Goal: Task Accomplishment & Management: Use online tool/utility

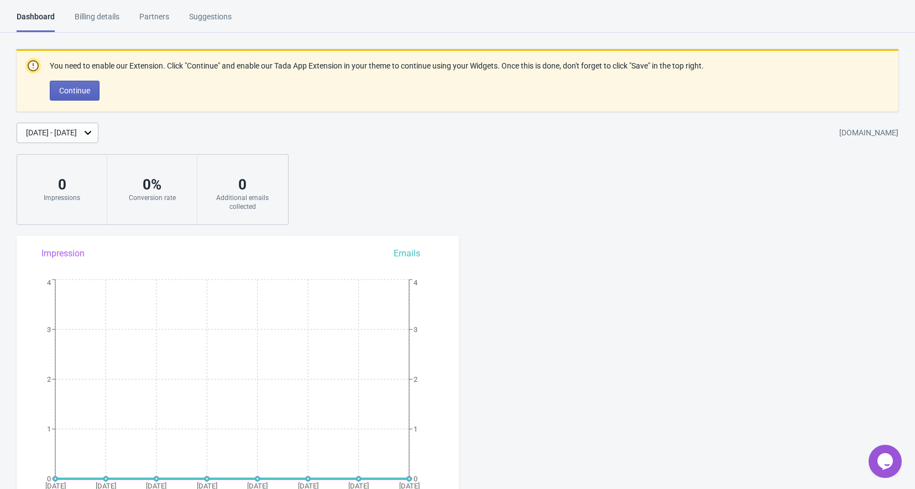
scroll to position [415, 0]
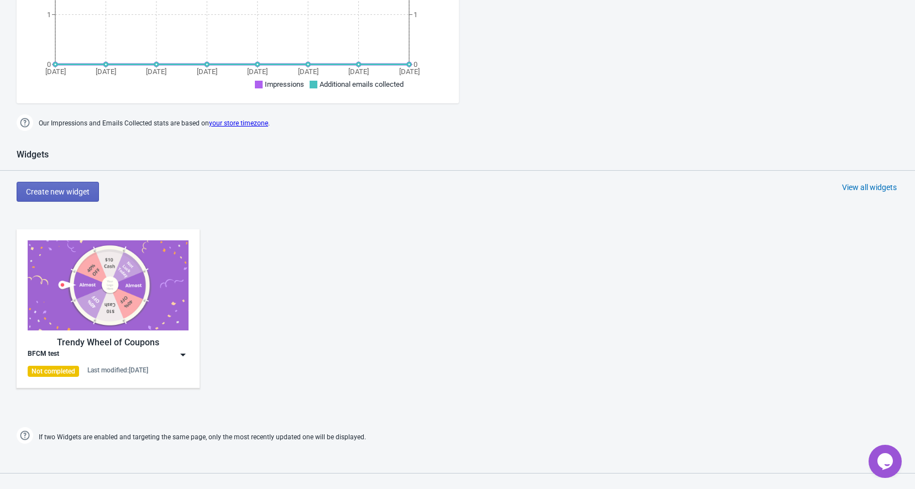
click at [185, 356] on img at bounding box center [183, 355] width 11 height 11
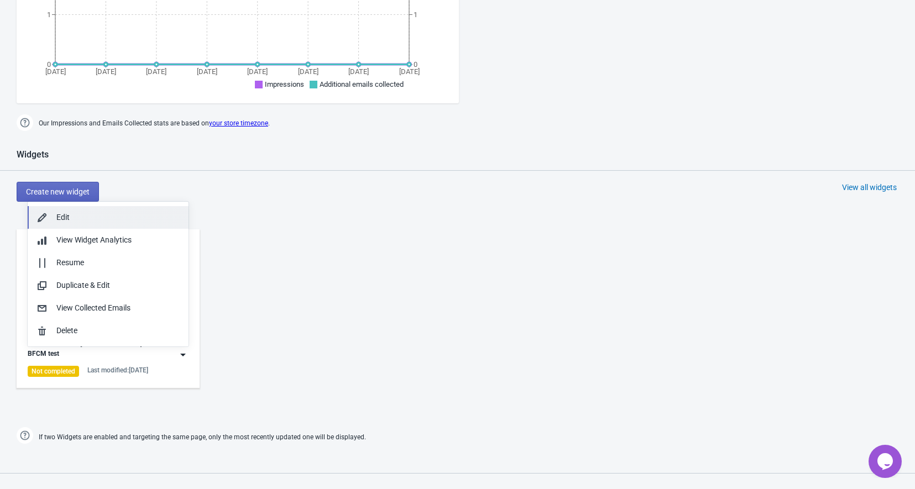
drag, startPoint x: 92, startPoint y: 220, endPoint x: 105, endPoint y: 222, distance: 13.5
click at [92, 222] on div "Edit" at bounding box center [117, 218] width 123 height 12
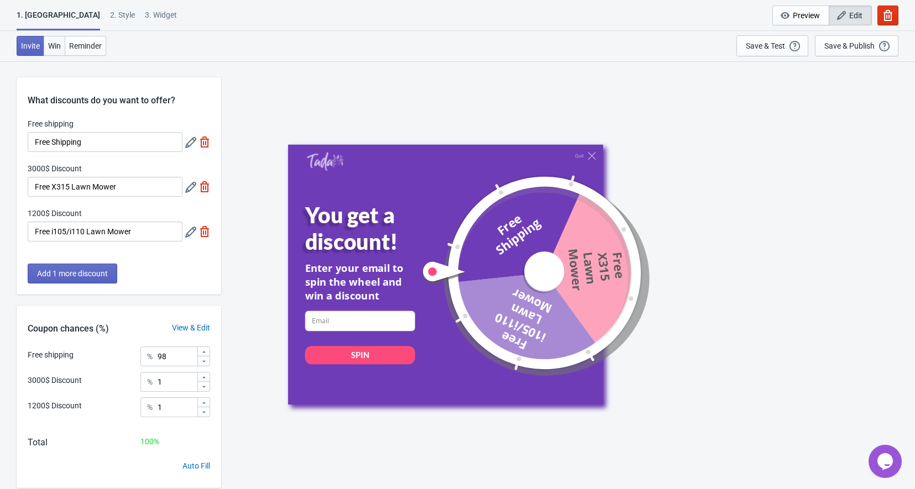
click at [57, 46] on span "Win" at bounding box center [54, 45] width 13 height 9
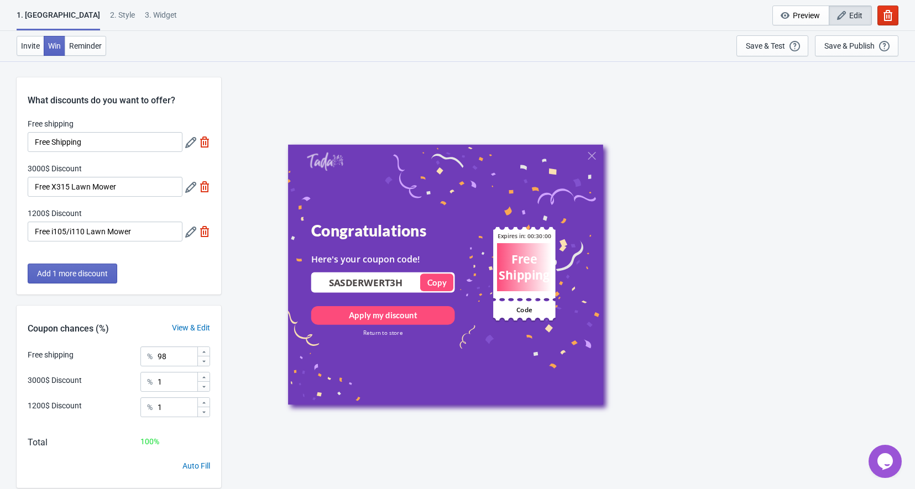
click at [110, 15] on div "2 . Style" at bounding box center [122, 18] width 25 height 19
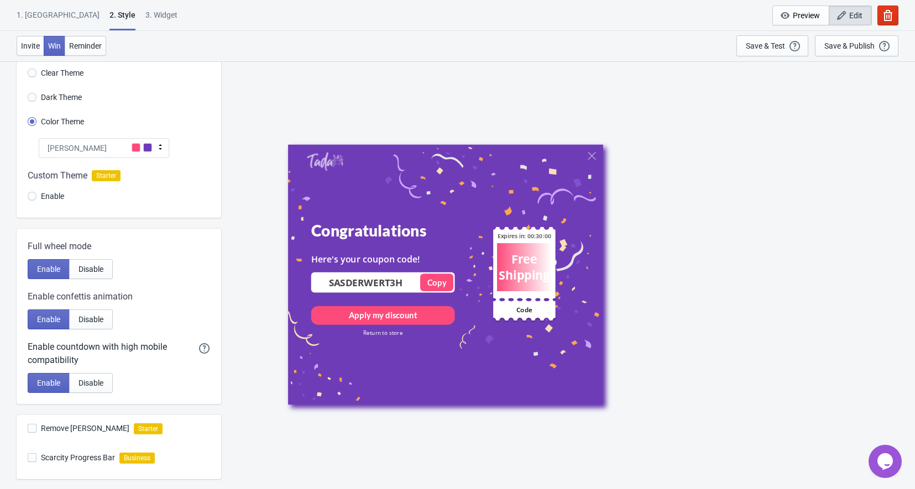
scroll to position [22, 0]
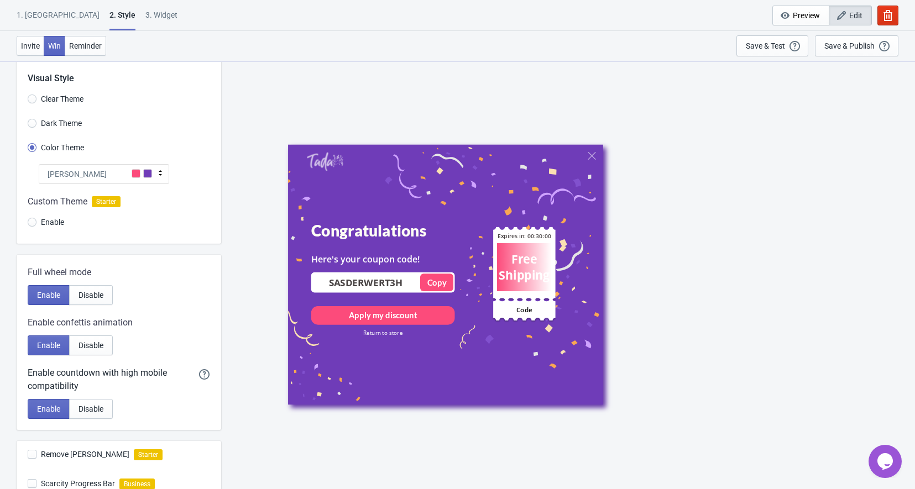
click at [113, 8] on div "1. Coupon 2 . Style 3. Widget 1. Coupon 2 . Style 3. Widget Cancel Widget Previ…" at bounding box center [457, 15] width 915 height 31
click at [145, 15] on div "3. Widget" at bounding box center [161, 18] width 32 height 19
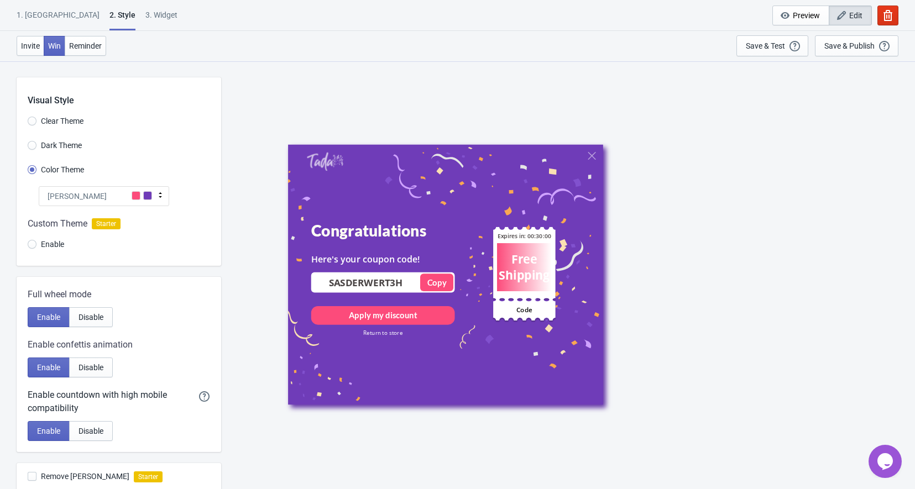
select select "once"
select select "1"
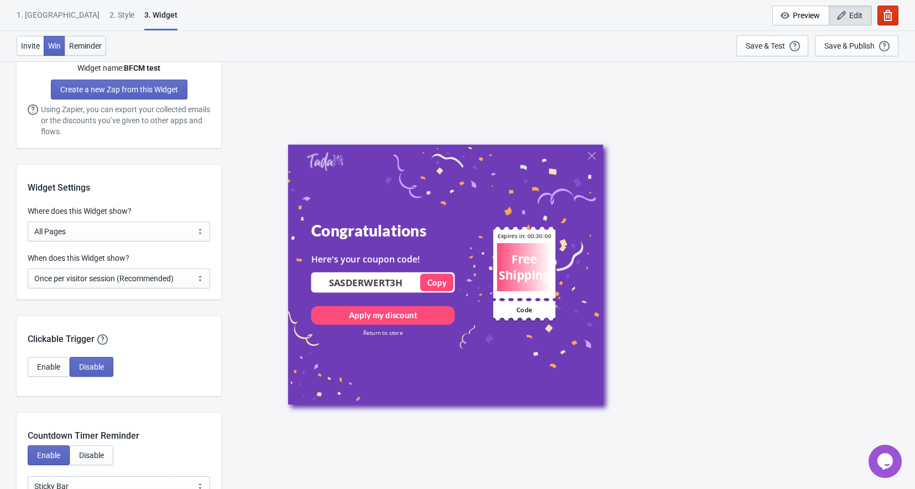
scroll to position [830, 0]
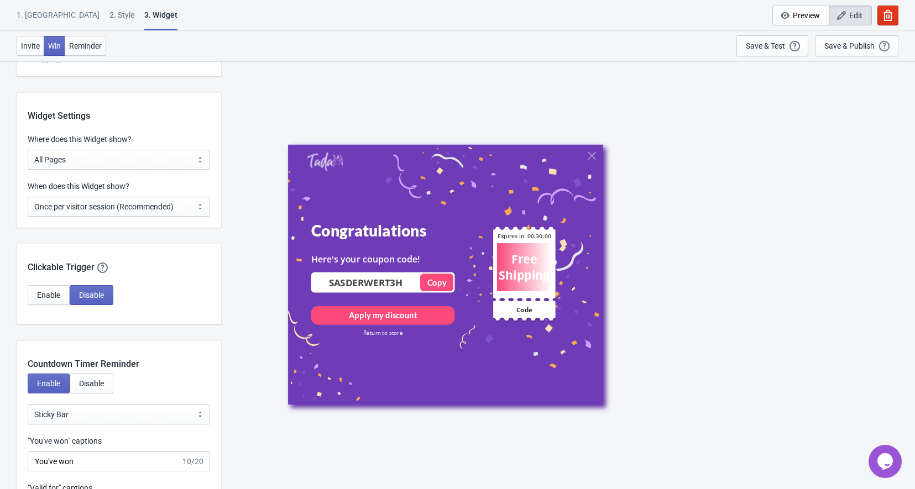
click at [32, 12] on div "1. [GEOGRAPHIC_DATA]" at bounding box center [58, 18] width 83 height 19
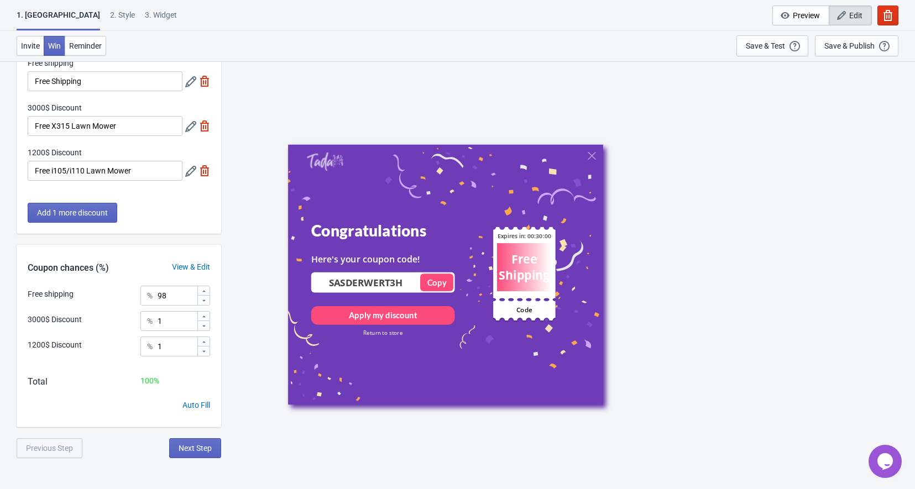
scroll to position [0, 0]
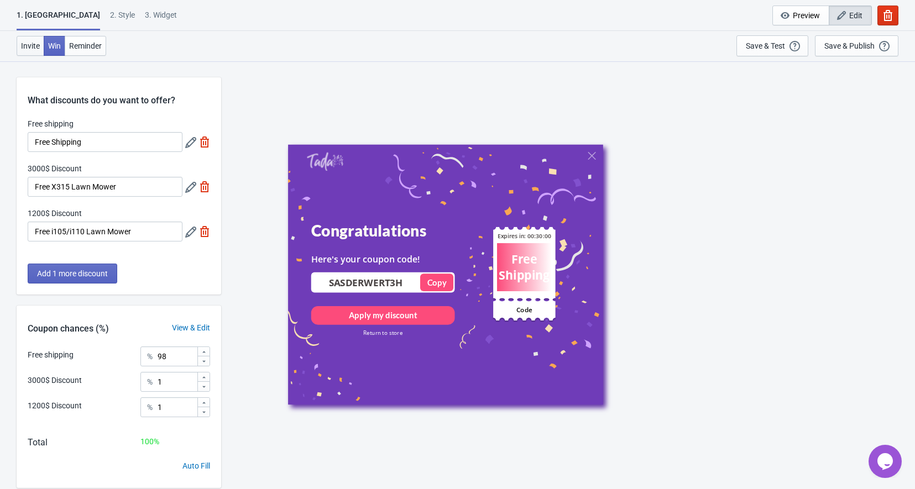
click at [33, 54] on button "Invite" at bounding box center [31, 46] width 28 height 20
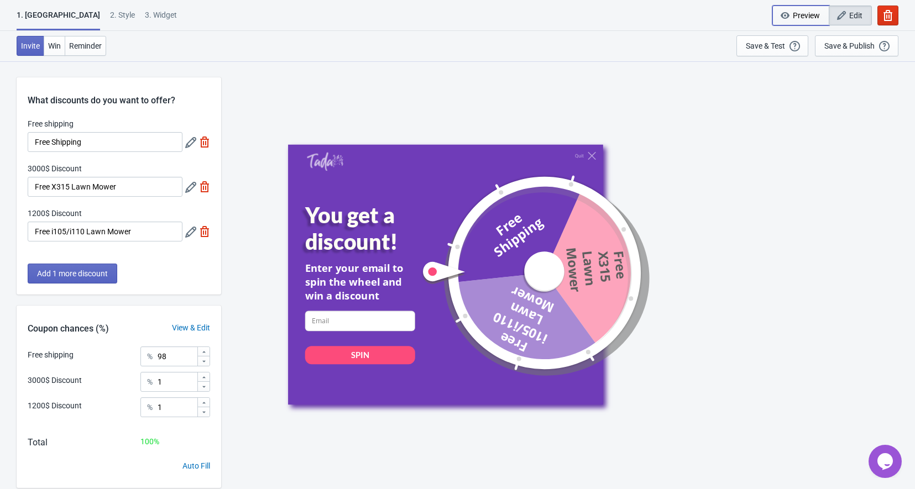
click at [805, 14] on span "Preview" at bounding box center [806, 15] width 27 height 9
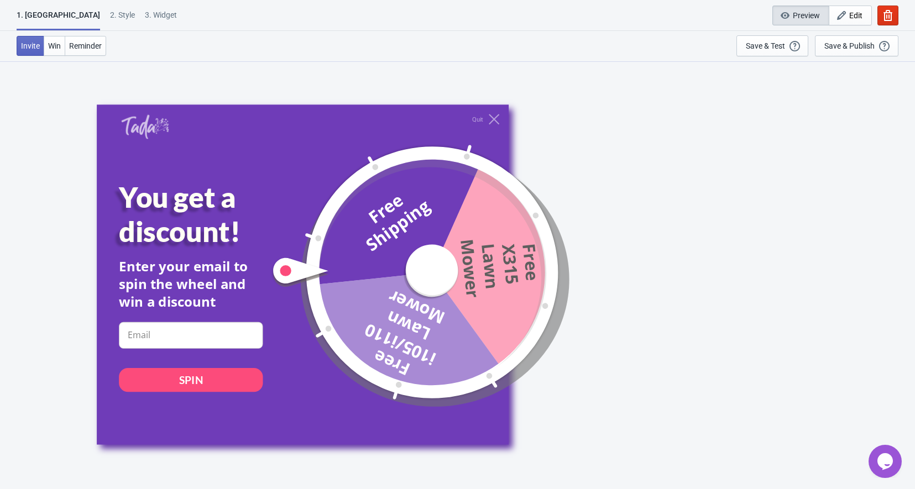
scroll to position [61, 0]
click at [50, 46] on span "Win" at bounding box center [54, 45] width 13 height 9
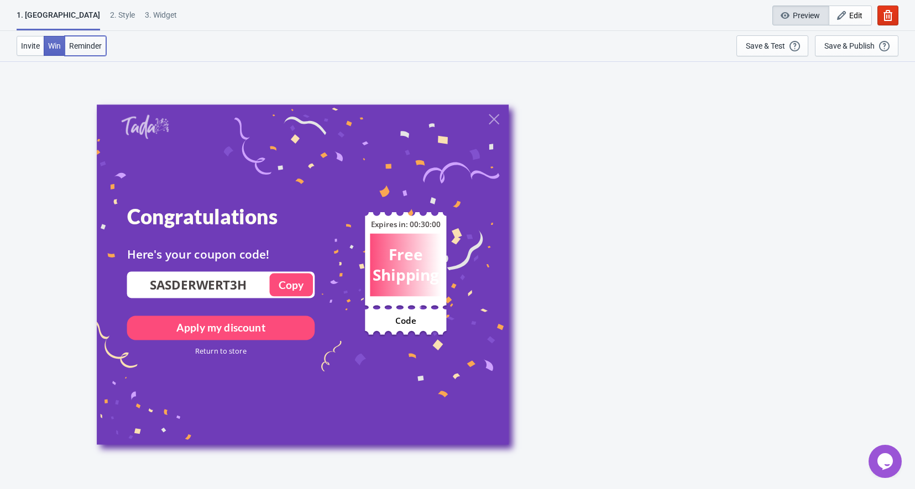
click at [71, 45] on span "Reminder" at bounding box center [85, 45] width 33 height 9
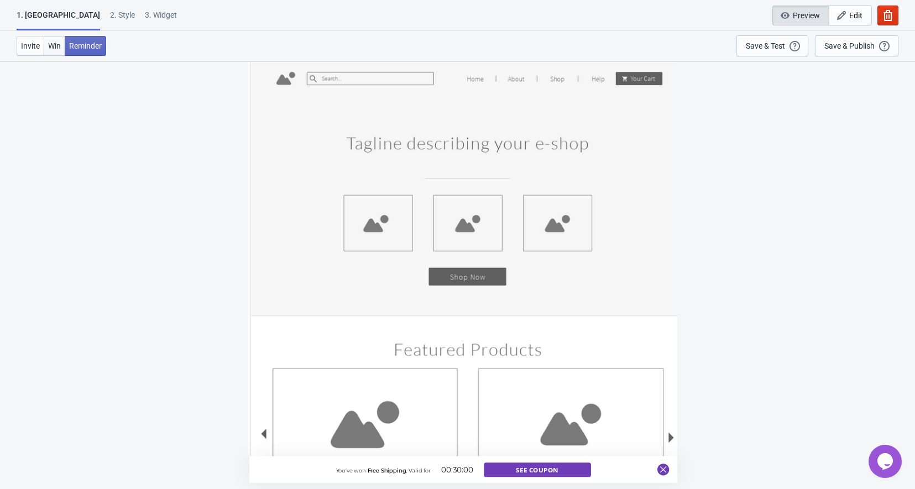
click at [56, 44] on span "Win" at bounding box center [54, 45] width 13 height 9
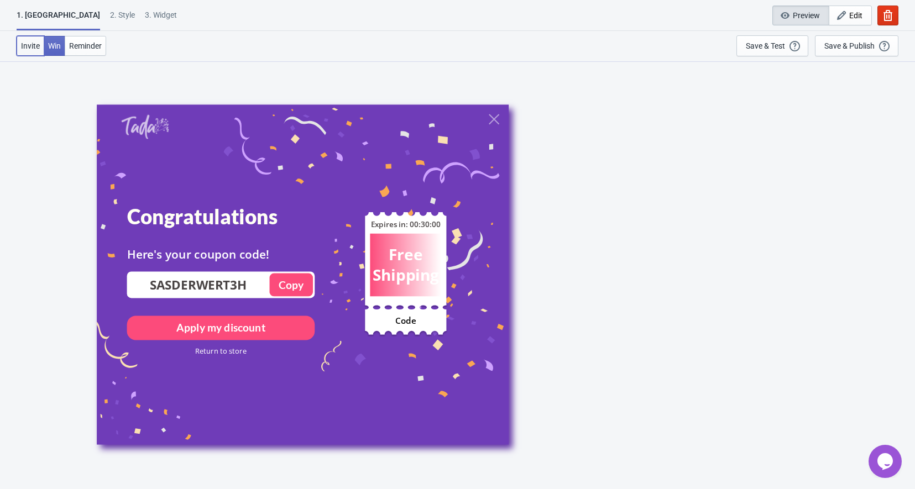
click at [34, 45] on span "Invite" at bounding box center [30, 45] width 19 height 9
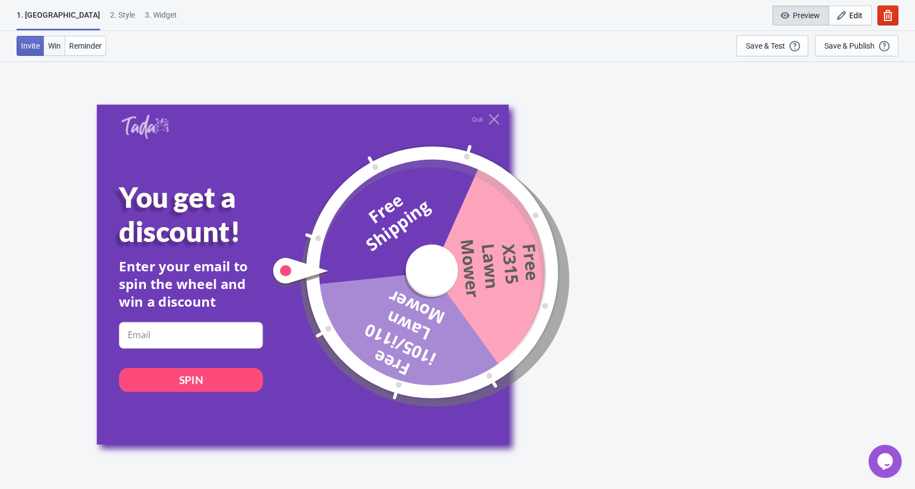
click at [49, 44] on span "Win" at bounding box center [54, 45] width 13 height 9
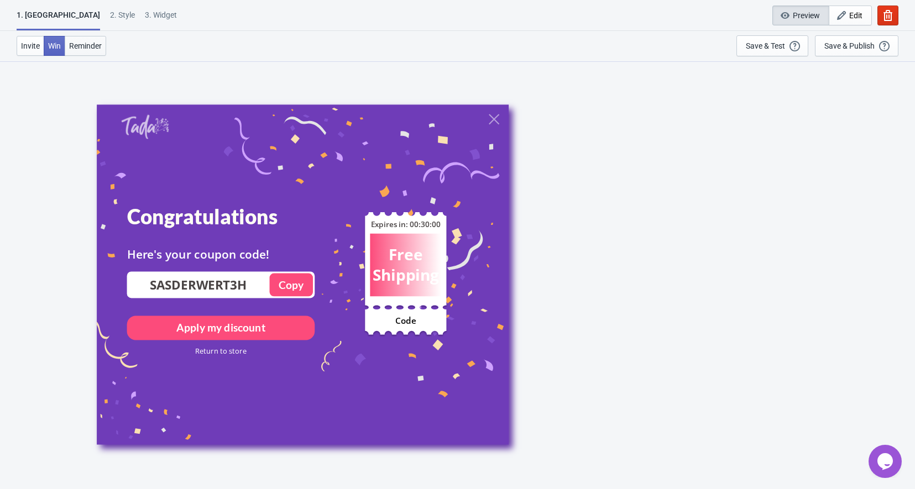
click at [78, 46] on span "Reminder" at bounding box center [85, 45] width 33 height 9
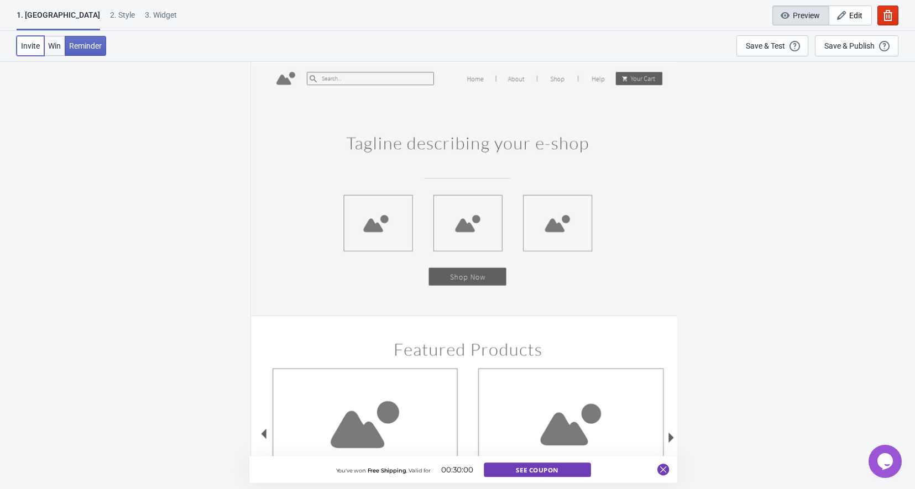
drag, startPoint x: 29, startPoint y: 48, endPoint x: 48, endPoint y: 48, distance: 18.8
click at [30, 48] on span "Invite" at bounding box center [30, 45] width 19 height 9
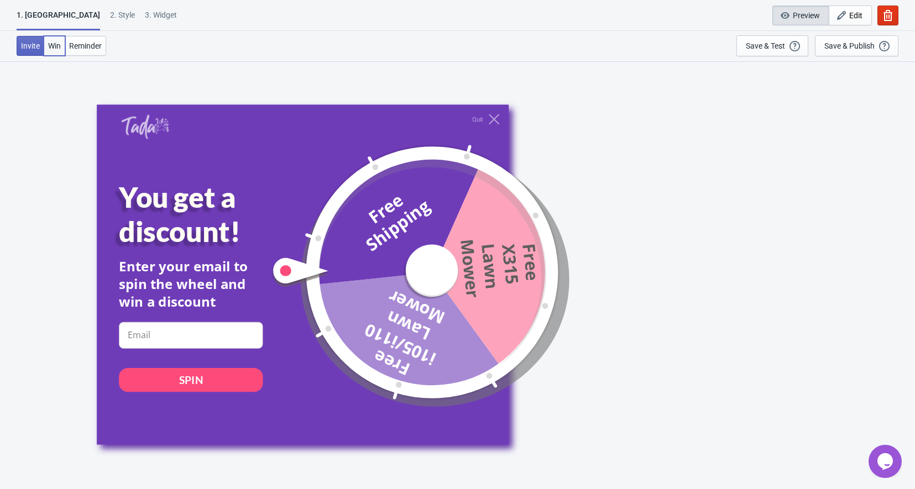
click at [48, 48] on span "Win" at bounding box center [54, 45] width 13 height 9
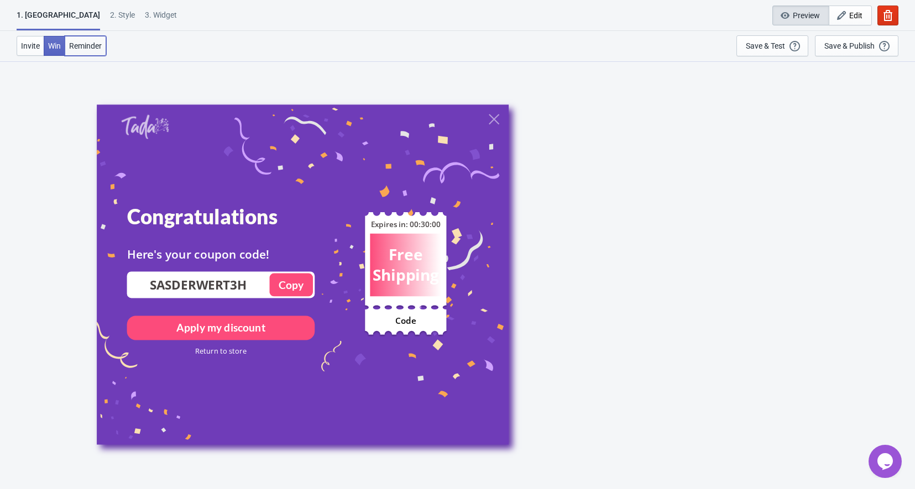
click at [71, 47] on span "Reminder" at bounding box center [85, 45] width 33 height 9
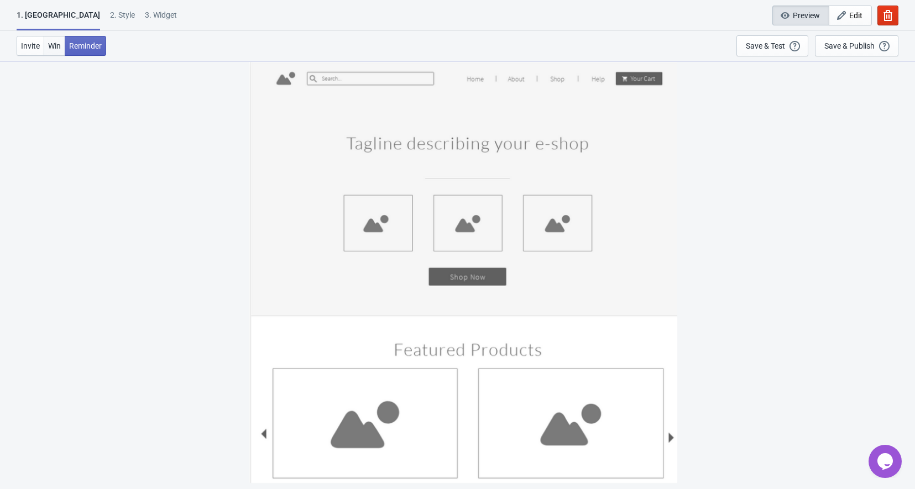
click at [51, 48] on span "Win" at bounding box center [54, 45] width 13 height 9
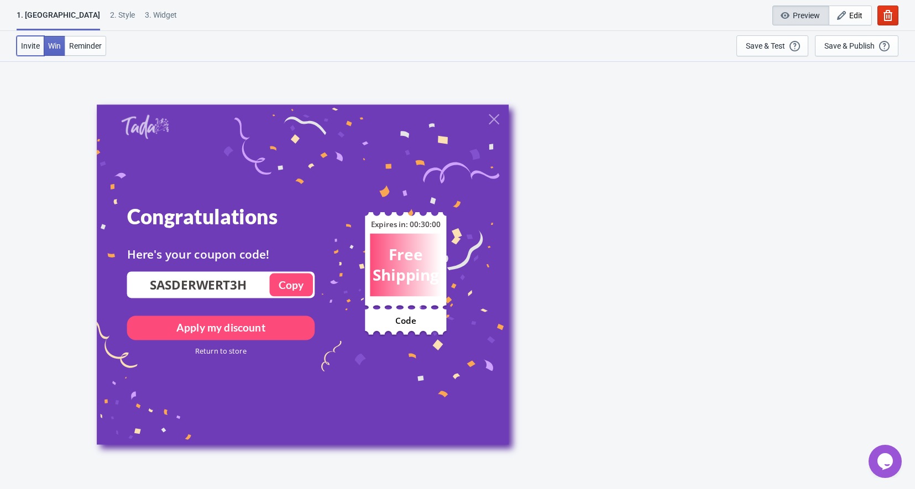
click at [40, 48] on button "Invite" at bounding box center [31, 46] width 28 height 20
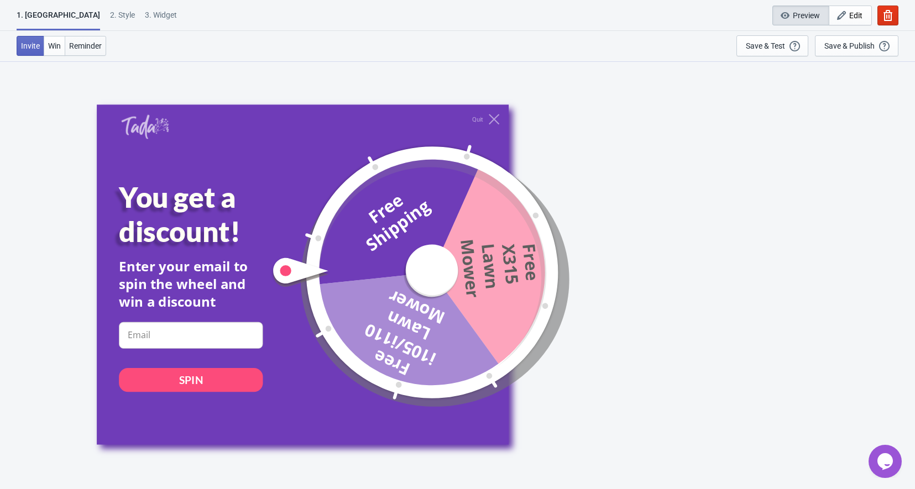
click at [90, 48] on span "Reminder" at bounding box center [85, 45] width 33 height 9
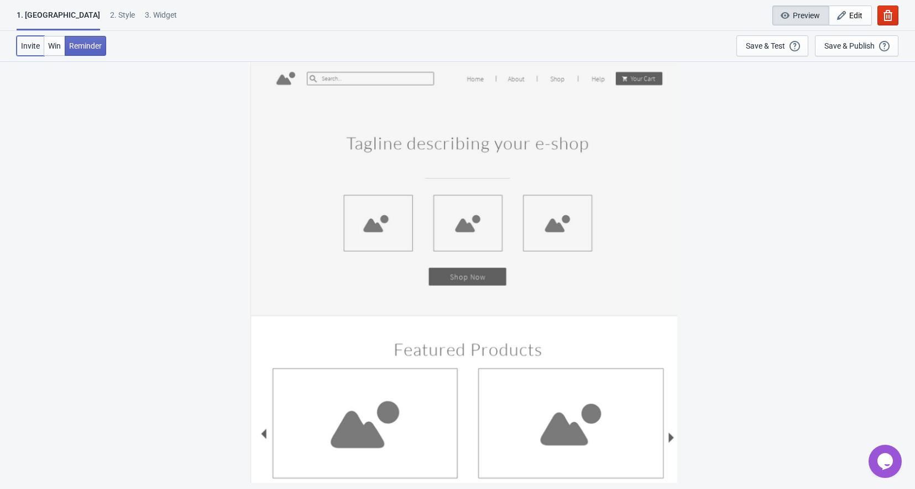
click at [40, 48] on button "Invite" at bounding box center [31, 46] width 28 height 20
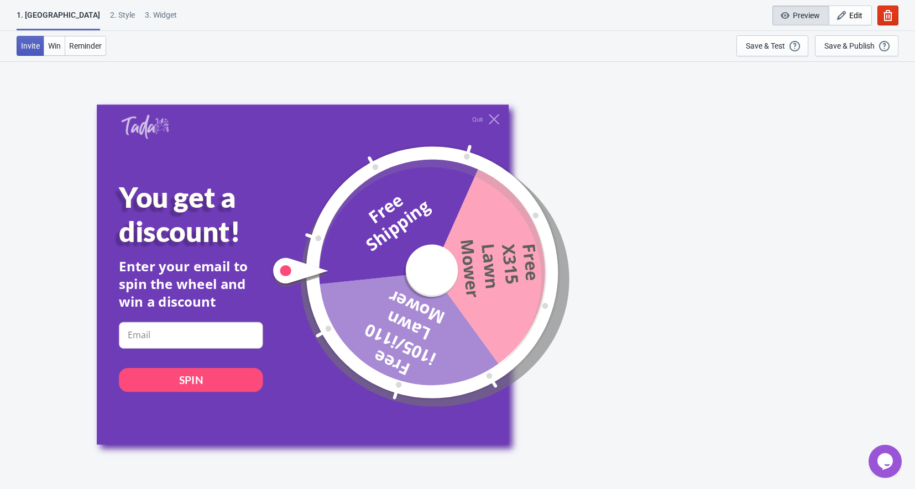
drag, startPoint x: 16, startPoint y: 48, endPoint x: 21, endPoint y: 51, distance: 5.7
click at [21, 51] on div "Invite Win Reminder Save & Test Open a Widget Preview of your site so that you …" at bounding box center [457, 46] width 915 height 30
drag, startPoint x: 58, startPoint y: 51, endPoint x: 79, endPoint y: 53, distance: 21.6
click at [59, 53] on button "Win" at bounding box center [55, 46] width 22 height 20
click at [79, 53] on button "Reminder" at bounding box center [85, 46] width 41 height 20
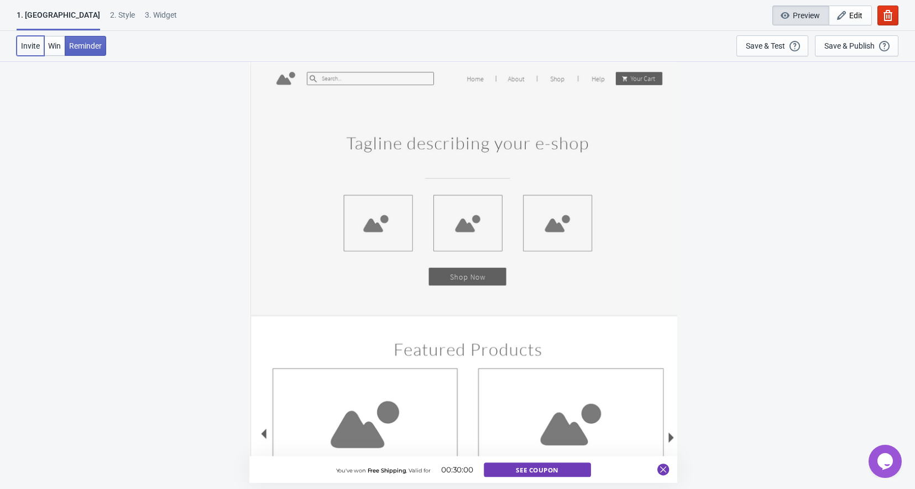
click at [25, 49] on span "Invite" at bounding box center [30, 45] width 19 height 9
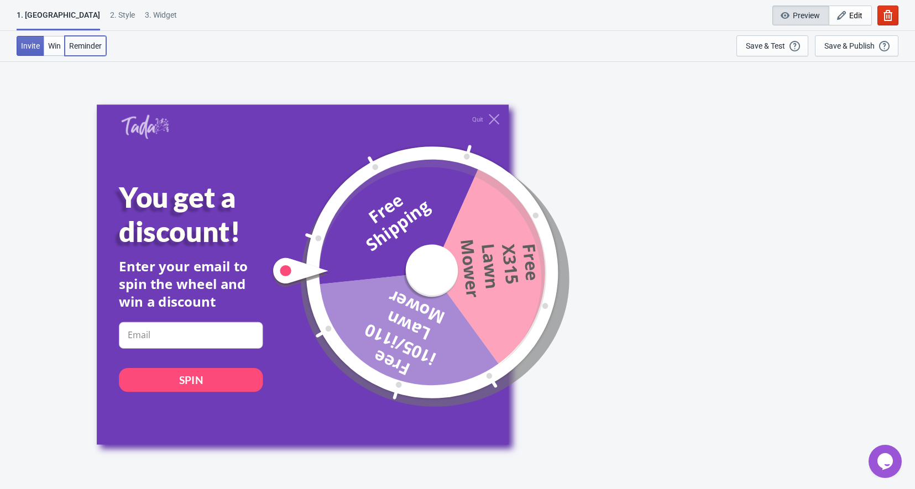
click at [68, 39] on button "Reminder" at bounding box center [85, 46] width 41 height 20
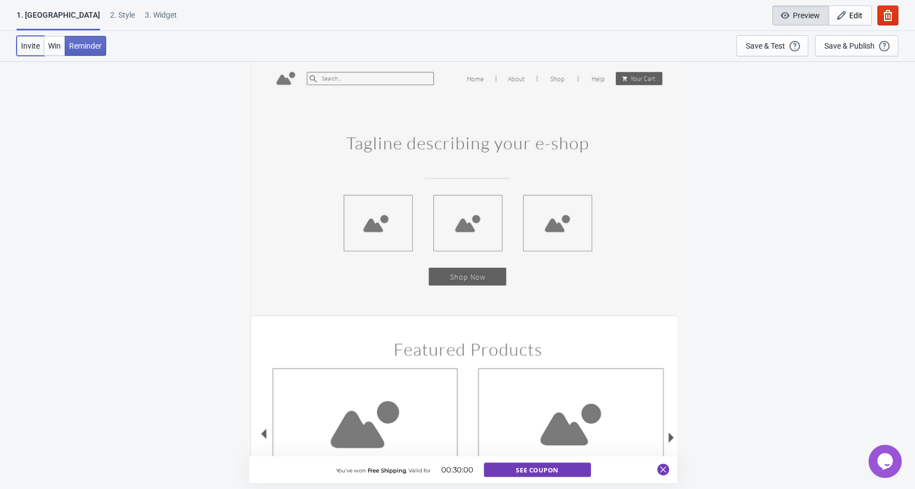
click at [40, 40] on button "Invite" at bounding box center [31, 46] width 28 height 20
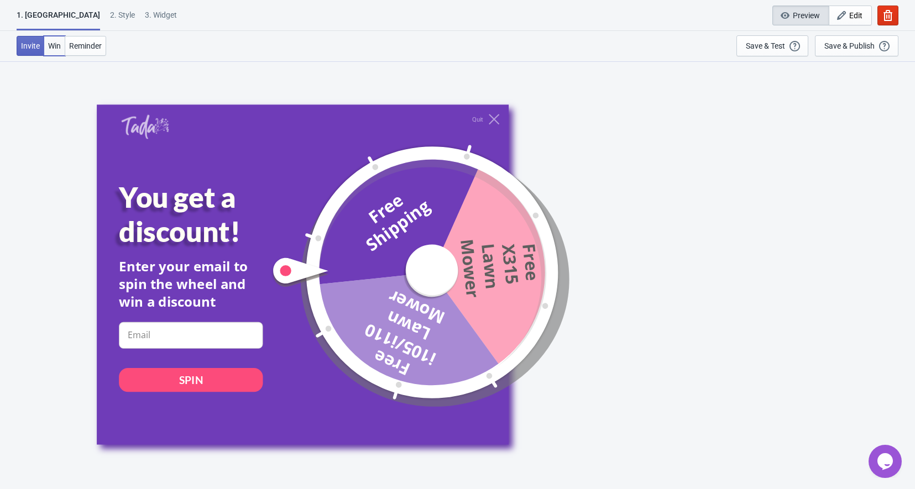
click at [52, 45] on span "Win" at bounding box center [54, 45] width 13 height 9
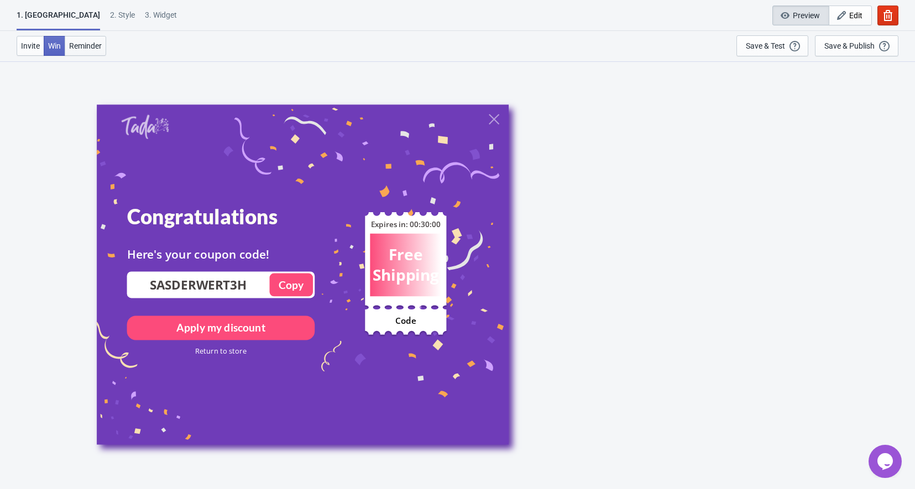
drag, startPoint x: 122, startPoint y: 48, endPoint x: 74, endPoint y: 50, distance: 48.2
click at [121, 48] on div "Invite Win Reminder Save & Test Open a Widget Preview of your site so that you …" at bounding box center [457, 46] width 915 height 30
click at [74, 47] on span "Reminder" at bounding box center [85, 45] width 33 height 9
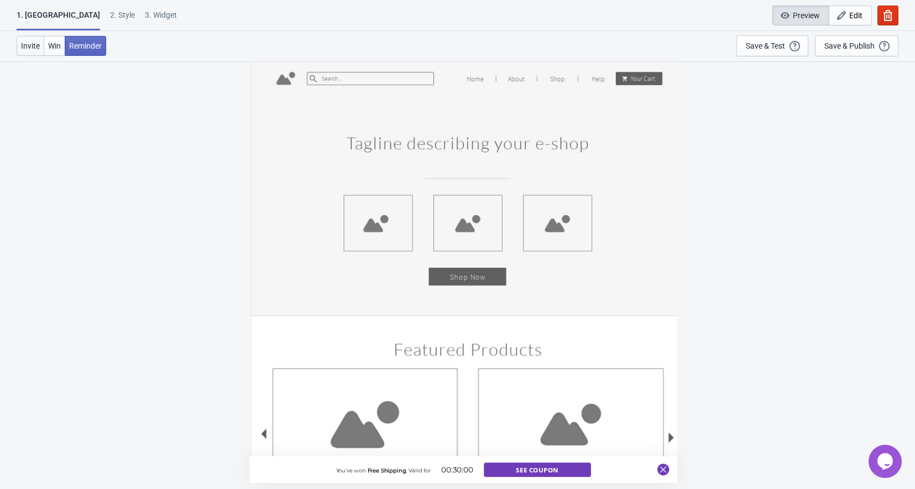
click at [30, 42] on span "Invite" at bounding box center [30, 45] width 19 height 9
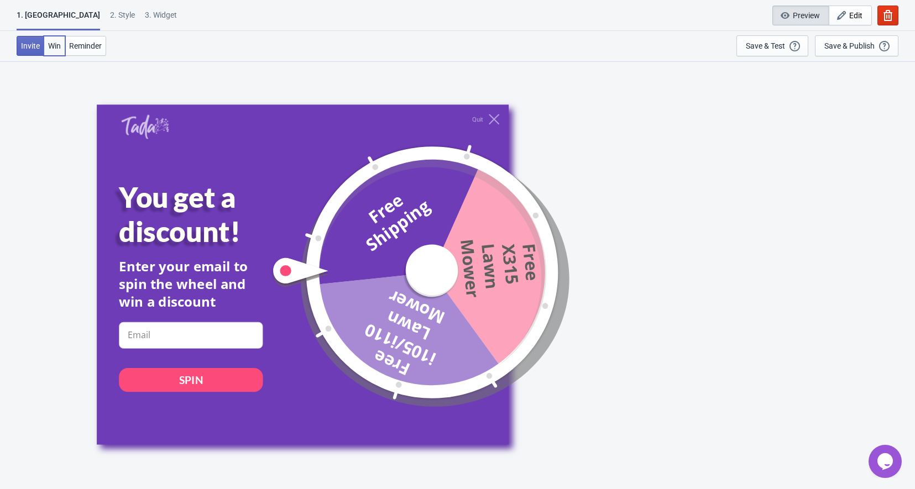
click at [59, 43] on span "Win" at bounding box center [54, 45] width 13 height 9
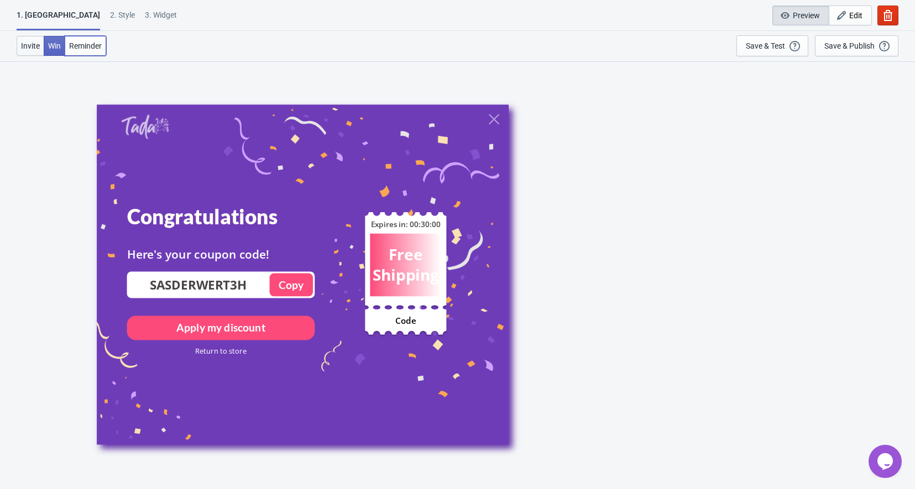
drag, startPoint x: 88, startPoint y: 43, endPoint x: 39, endPoint y: 49, distance: 49.1
click at [86, 44] on span "Reminder" at bounding box center [85, 45] width 33 height 9
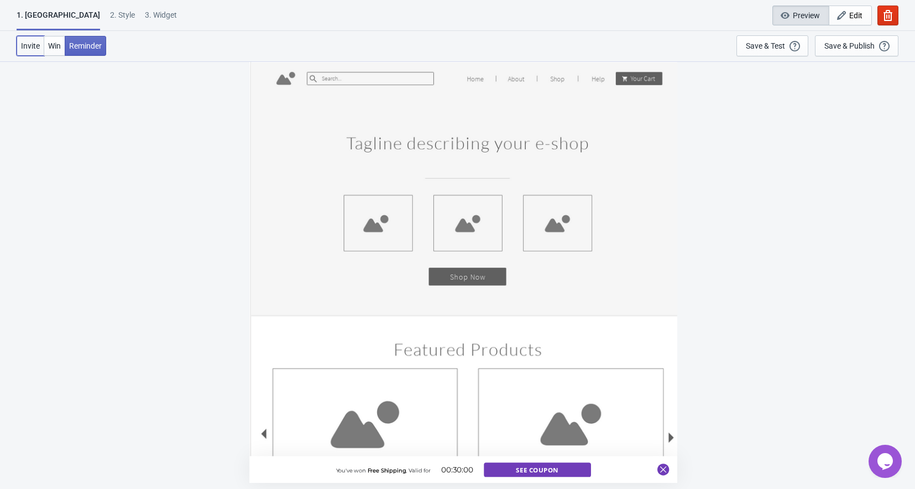
click at [32, 48] on span "Invite" at bounding box center [30, 45] width 19 height 9
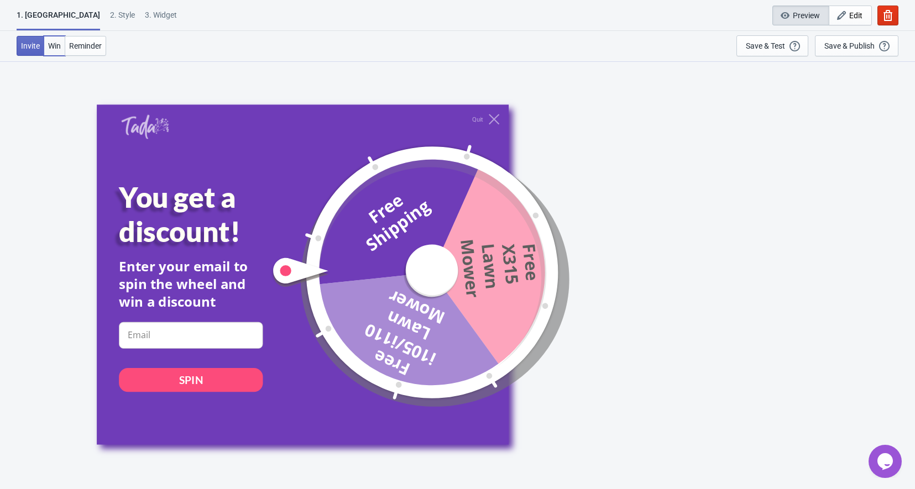
click at [60, 47] on span "Win" at bounding box center [54, 45] width 13 height 9
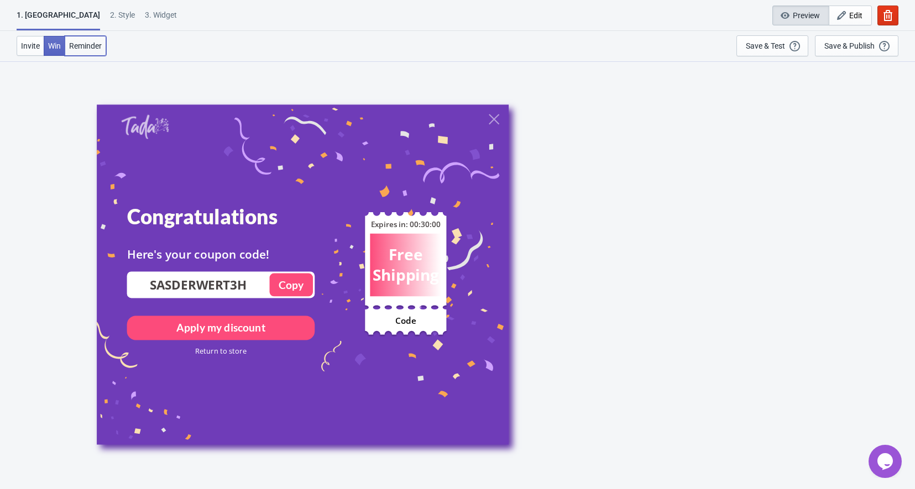
click at [79, 45] on span "Reminder" at bounding box center [85, 45] width 33 height 9
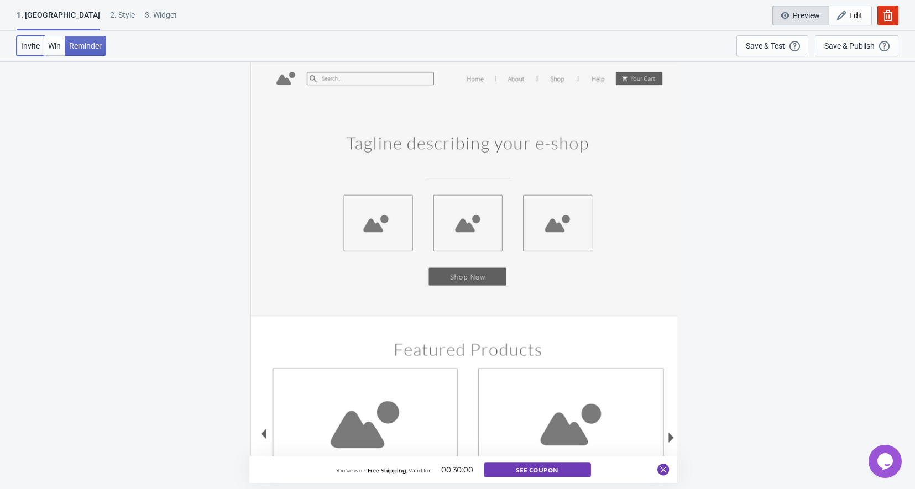
click at [33, 46] on span "Invite" at bounding box center [30, 45] width 19 height 9
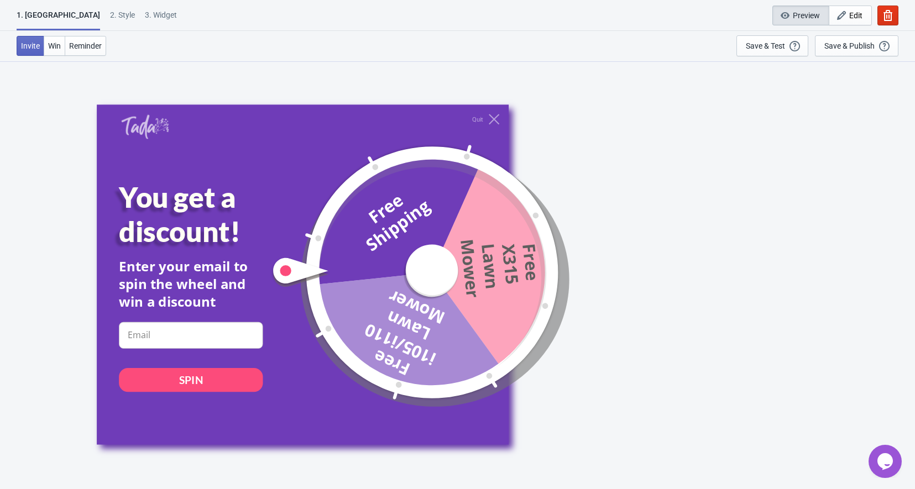
click at [69, 61] on div "1. Coupon 2 . Style 3. Widget 1. Coupon 2 . Style 3. Widget Cancel Widget Previ…" at bounding box center [457, 31] width 915 height 62
click at [59, 55] on button "Win" at bounding box center [55, 46] width 22 height 20
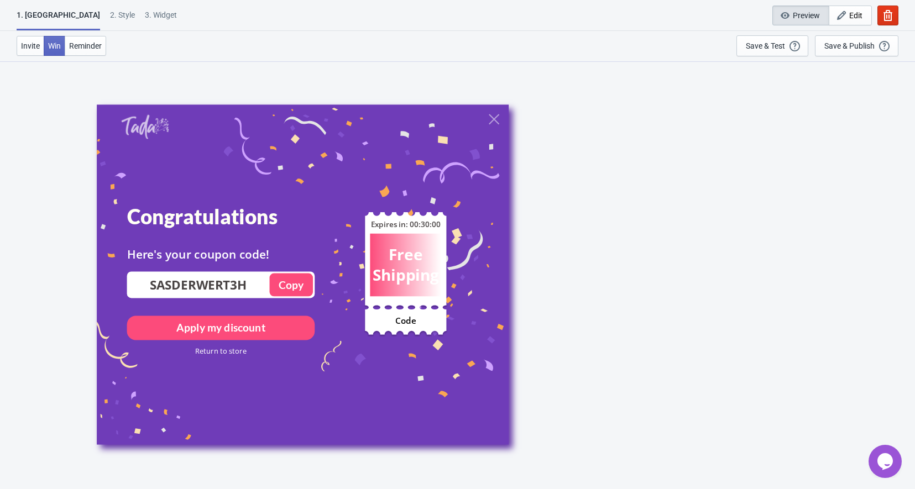
click at [181, 284] on input "SASDERWERT3H" at bounding box center [198, 285] width 141 height 17
click at [17, 50] on button "Invite" at bounding box center [31, 46] width 28 height 20
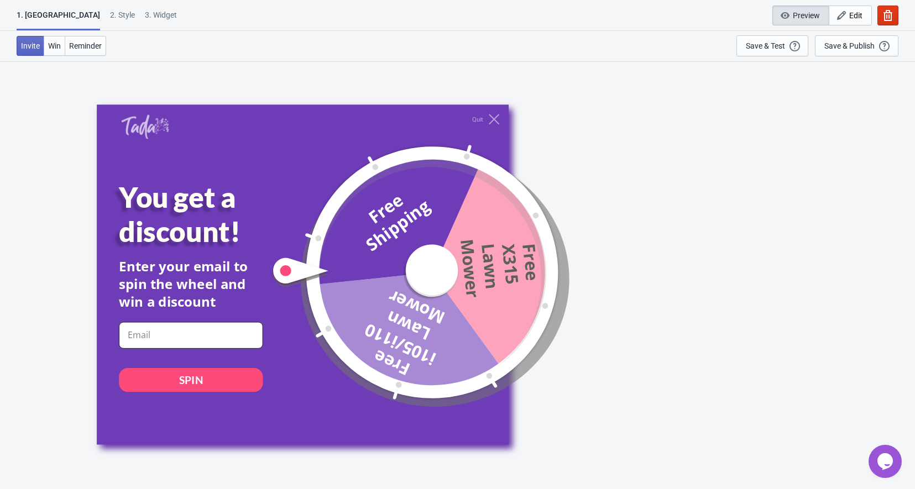
click at [174, 335] on input at bounding box center [191, 335] width 144 height 27
